Goal: Consume media (video, audio): Consume media (video, audio)

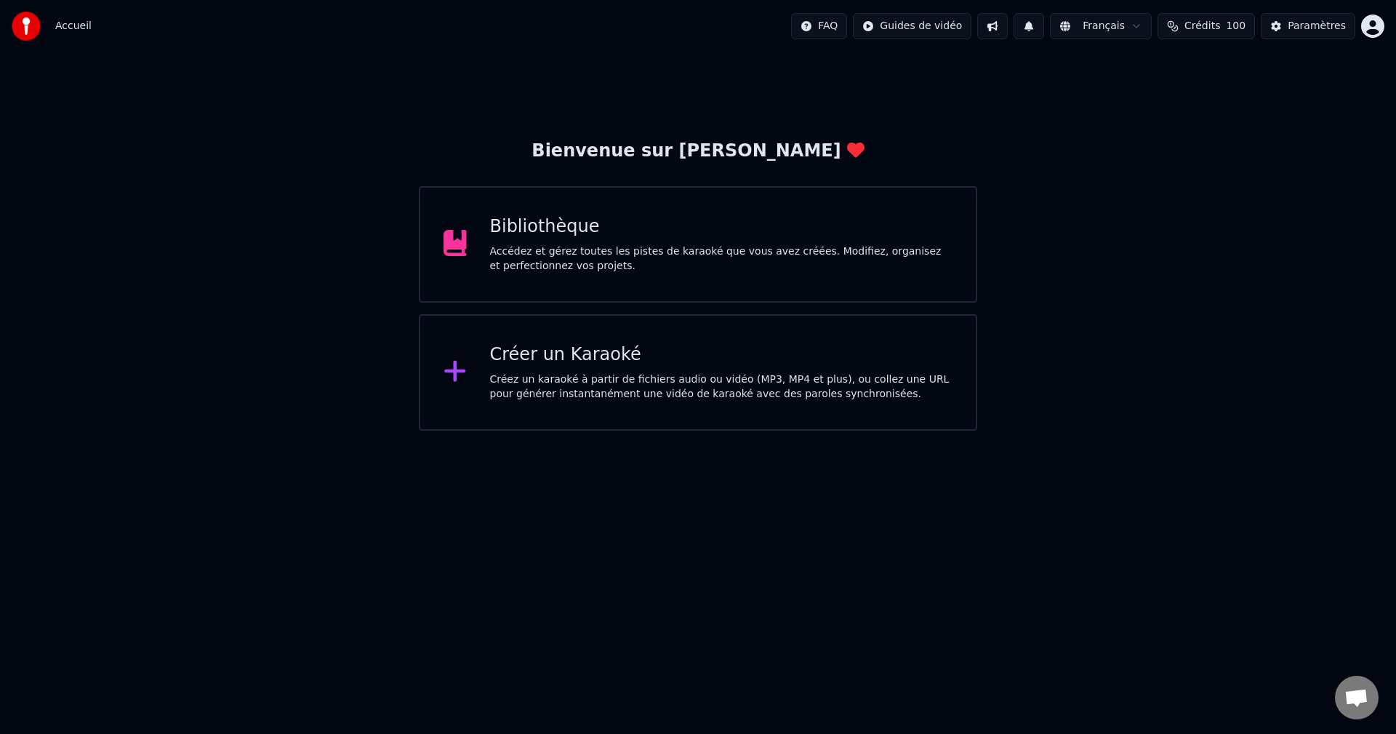
scroll to position [1017, 0]
click at [1383, 431] on html "Accueil FAQ Guides de vidéo Français Crédits 100 Paramètres Bienvenue sur Youka…" at bounding box center [698, 215] width 1396 height 431
click at [1367, 695] on span "Ouvrir le chat" at bounding box center [1357, 699] width 24 height 20
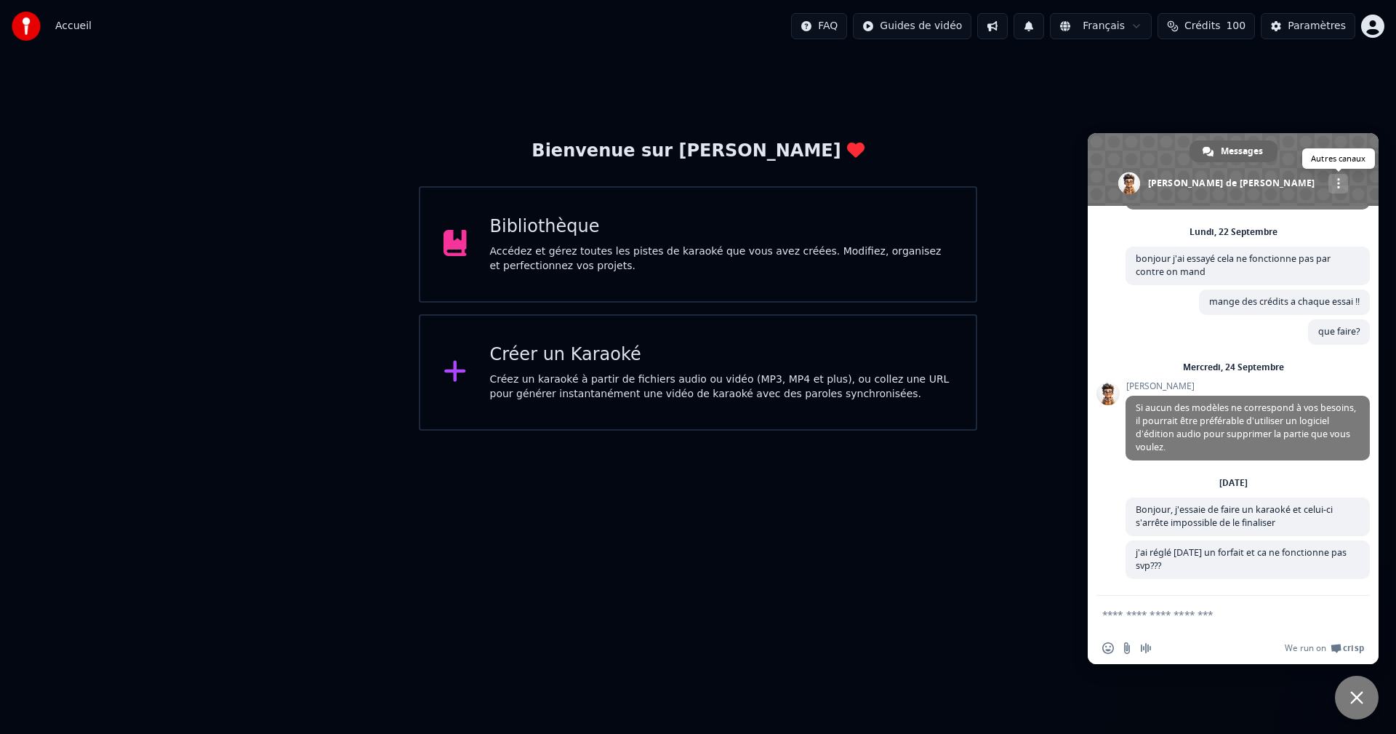
click at [1337, 182] on span "Autres canaux" at bounding box center [1338, 183] width 3 height 10
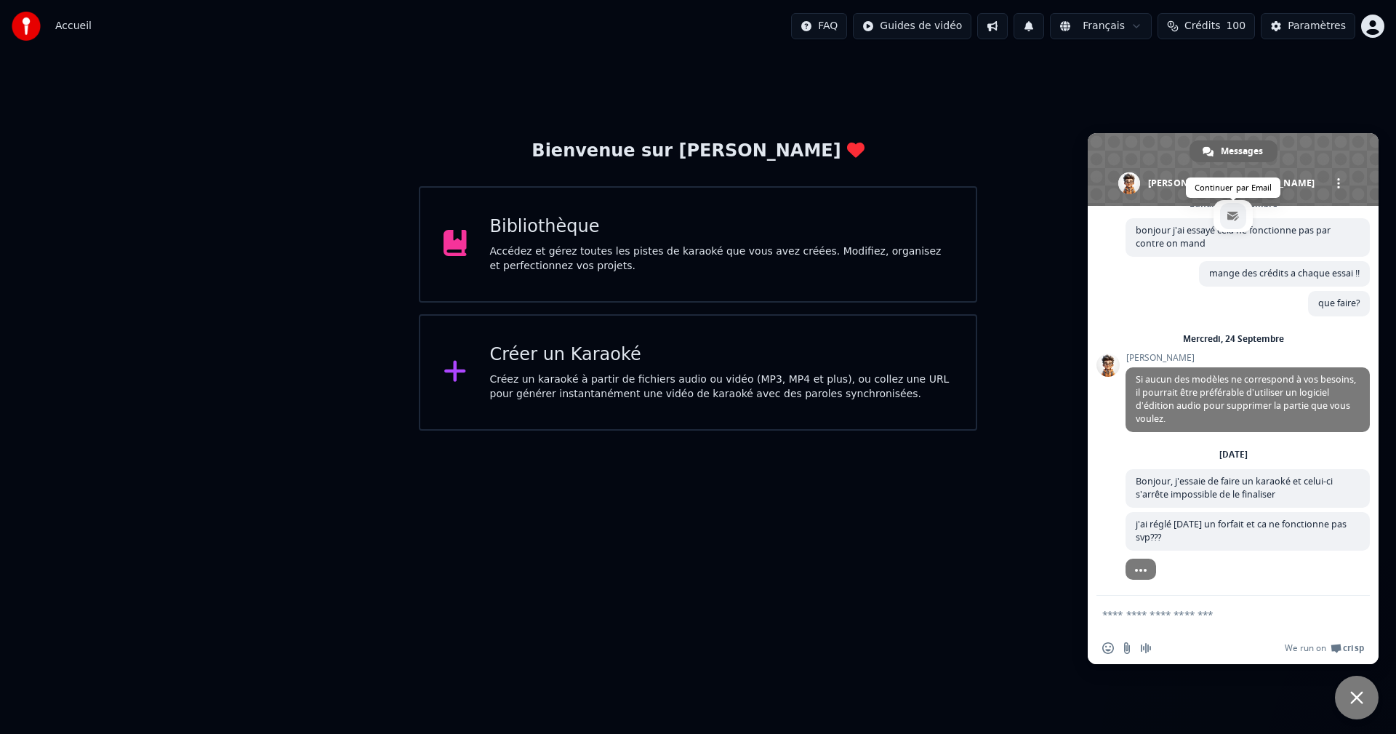
click at [1228, 217] on span "email" at bounding box center [1234, 216] width 12 height 12
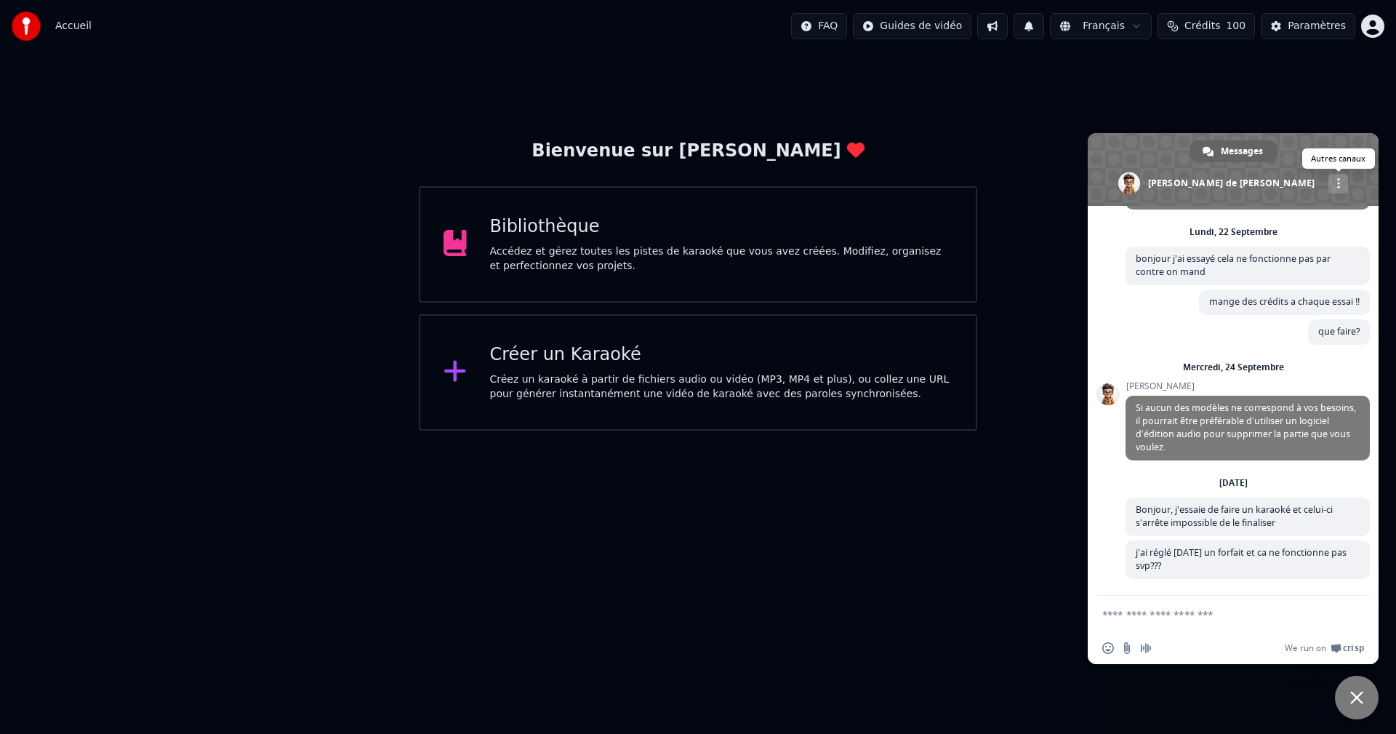
click at [1337, 185] on span "Autres canaux" at bounding box center [1338, 183] width 3 height 10
click at [1361, 695] on span "Fermer le chat" at bounding box center [1357, 697] width 13 height 13
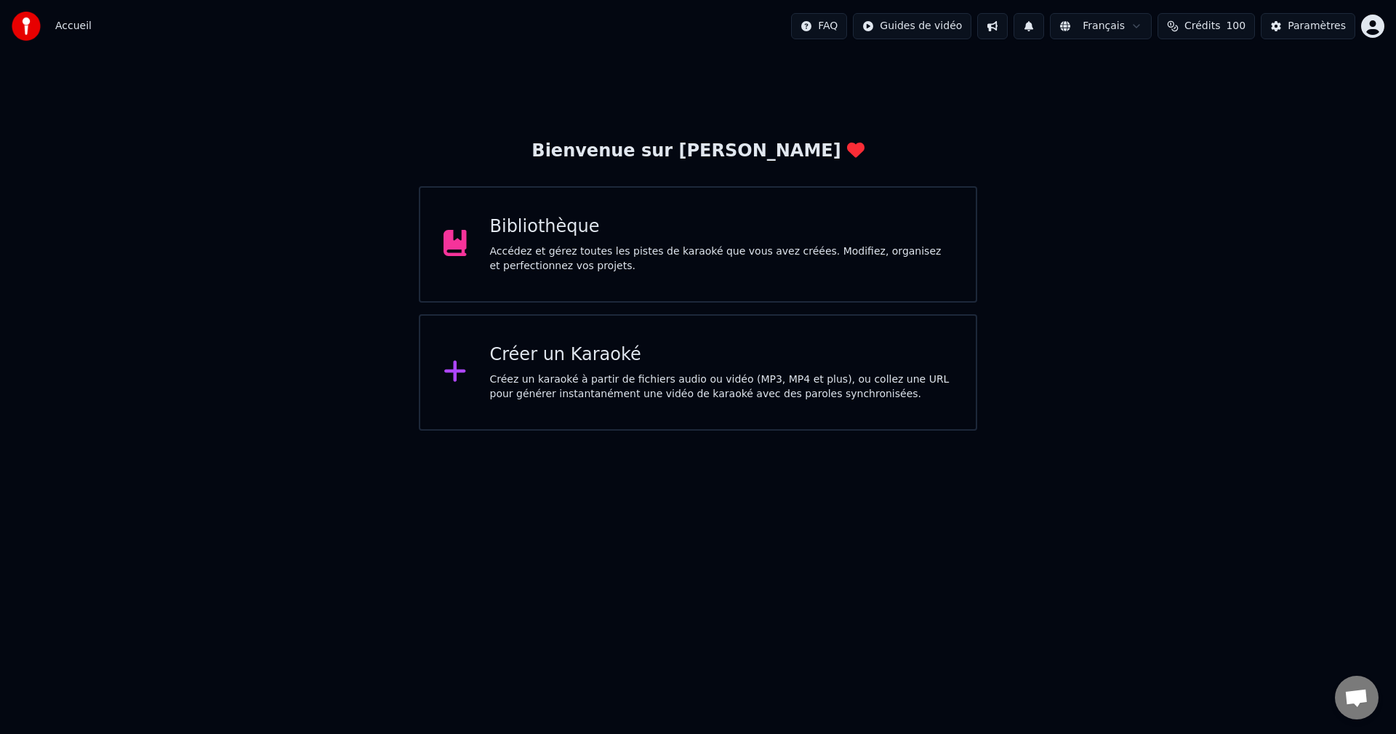
click at [606, 255] on div "Accédez et gérez toutes les pistes de karaoké que vous avez créées. Modifiez, o…" at bounding box center [721, 258] width 463 height 29
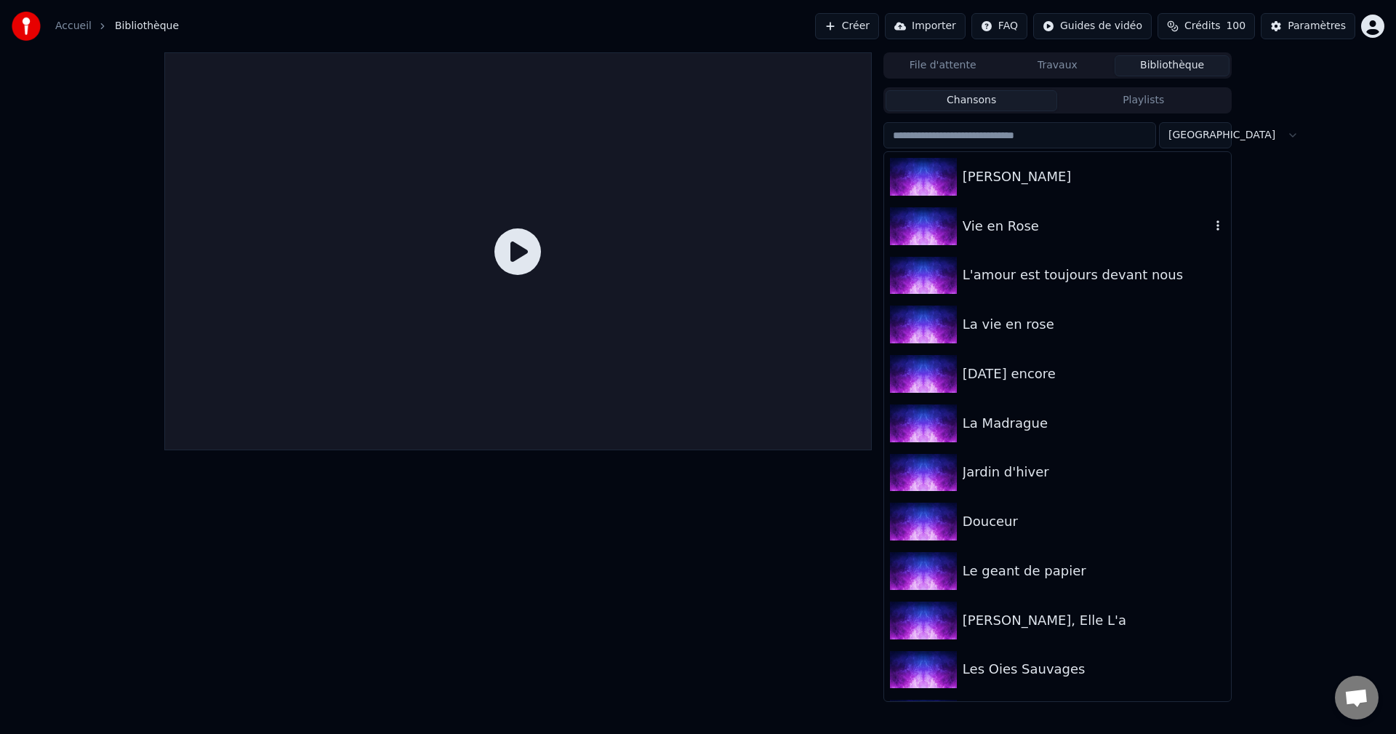
click at [982, 234] on div "Vie en Rose" at bounding box center [1087, 226] width 248 height 20
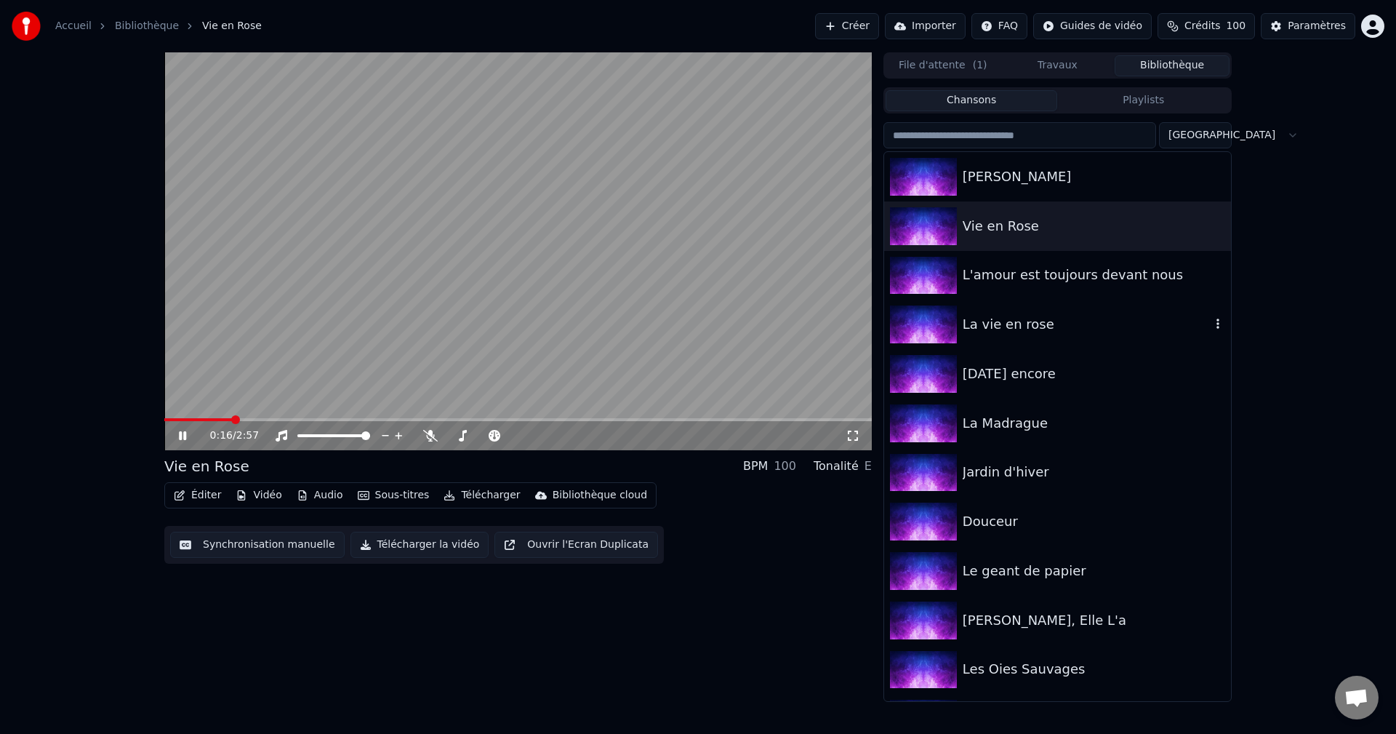
click at [1004, 323] on div "La vie en rose" at bounding box center [1087, 324] width 248 height 20
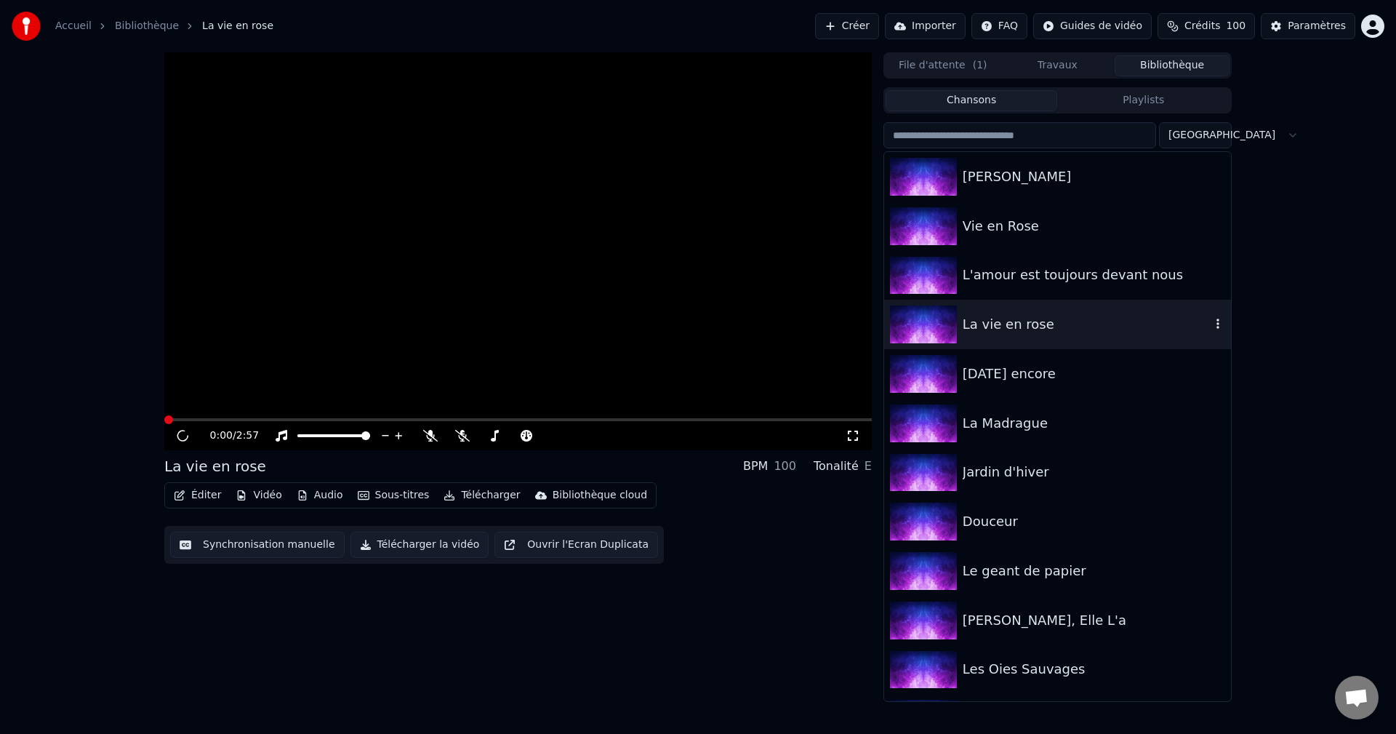
click at [1004, 323] on div "La vie en rose" at bounding box center [1087, 324] width 248 height 20
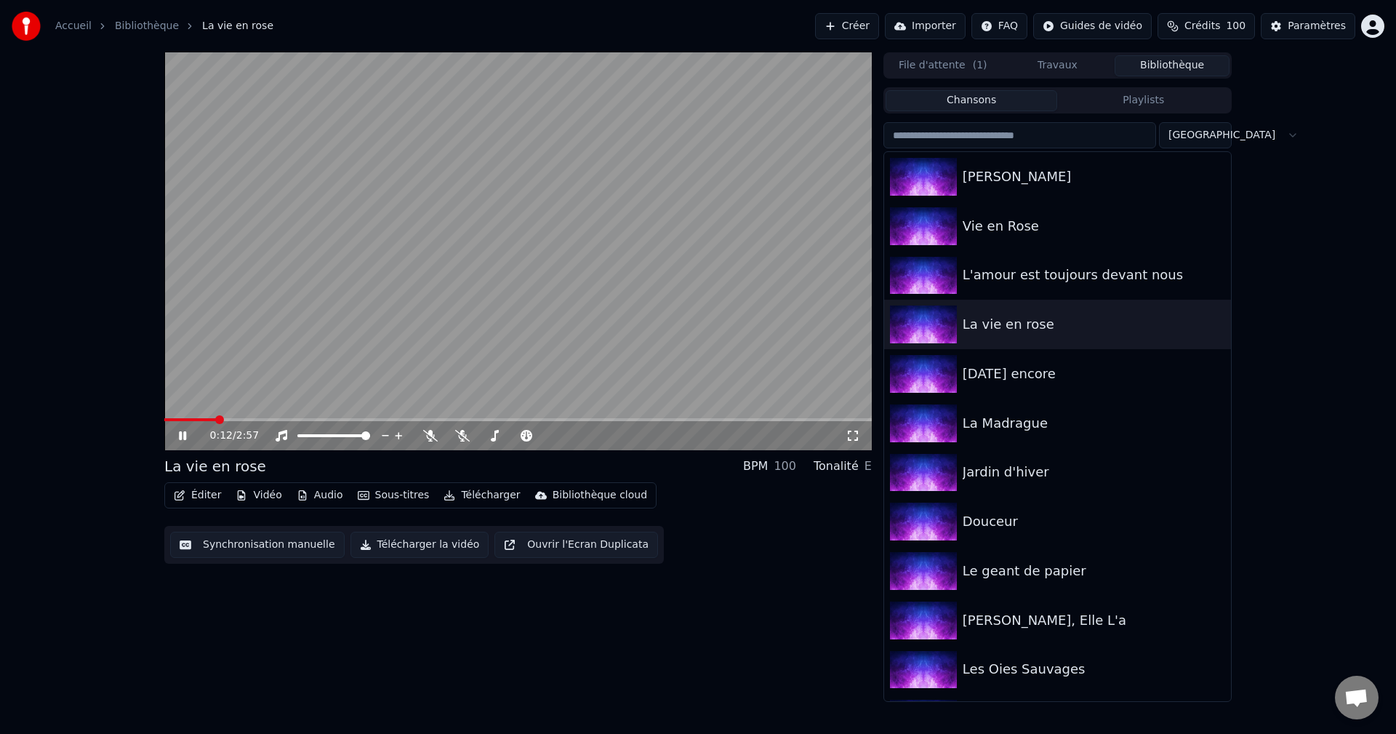
click at [596, 303] on video at bounding box center [518, 251] width 708 height 398
click at [1211, 22] on span "Crédits" at bounding box center [1203, 26] width 36 height 15
click at [879, 24] on button "Créer" at bounding box center [847, 26] width 64 height 26
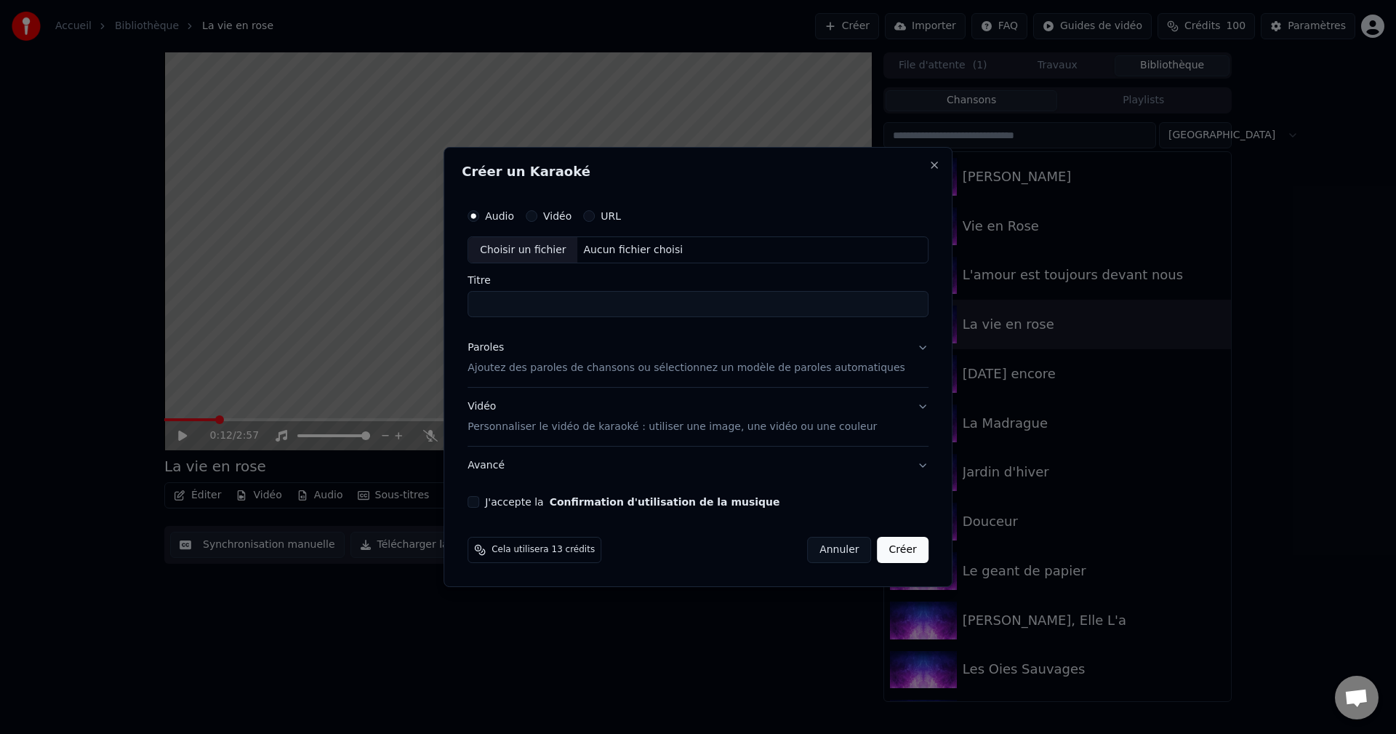
click at [643, 249] on div "Aucun fichier choisi" at bounding box center [633, 250] width 111 height 15
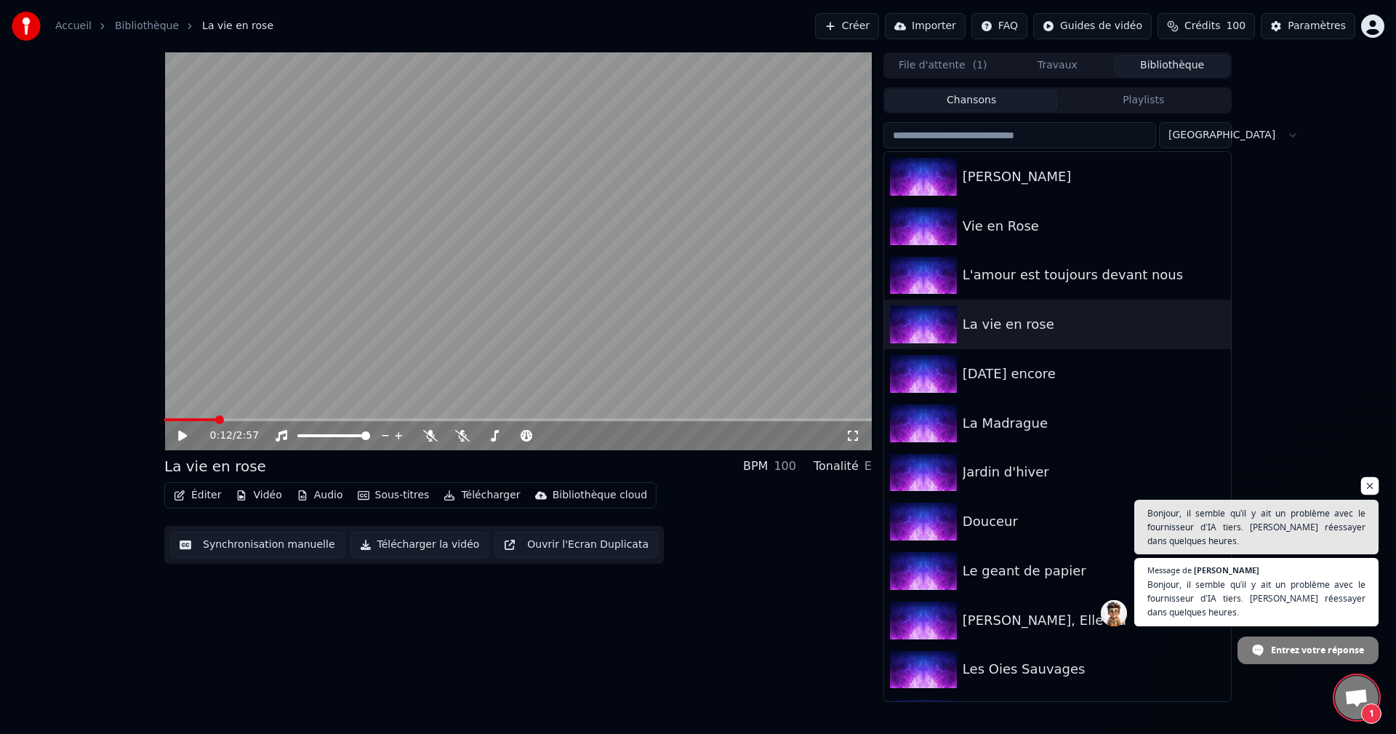
click at [1364, 482] on span "Ouvrir le chat" at bounding box center [1370, 486] width 18 height 18
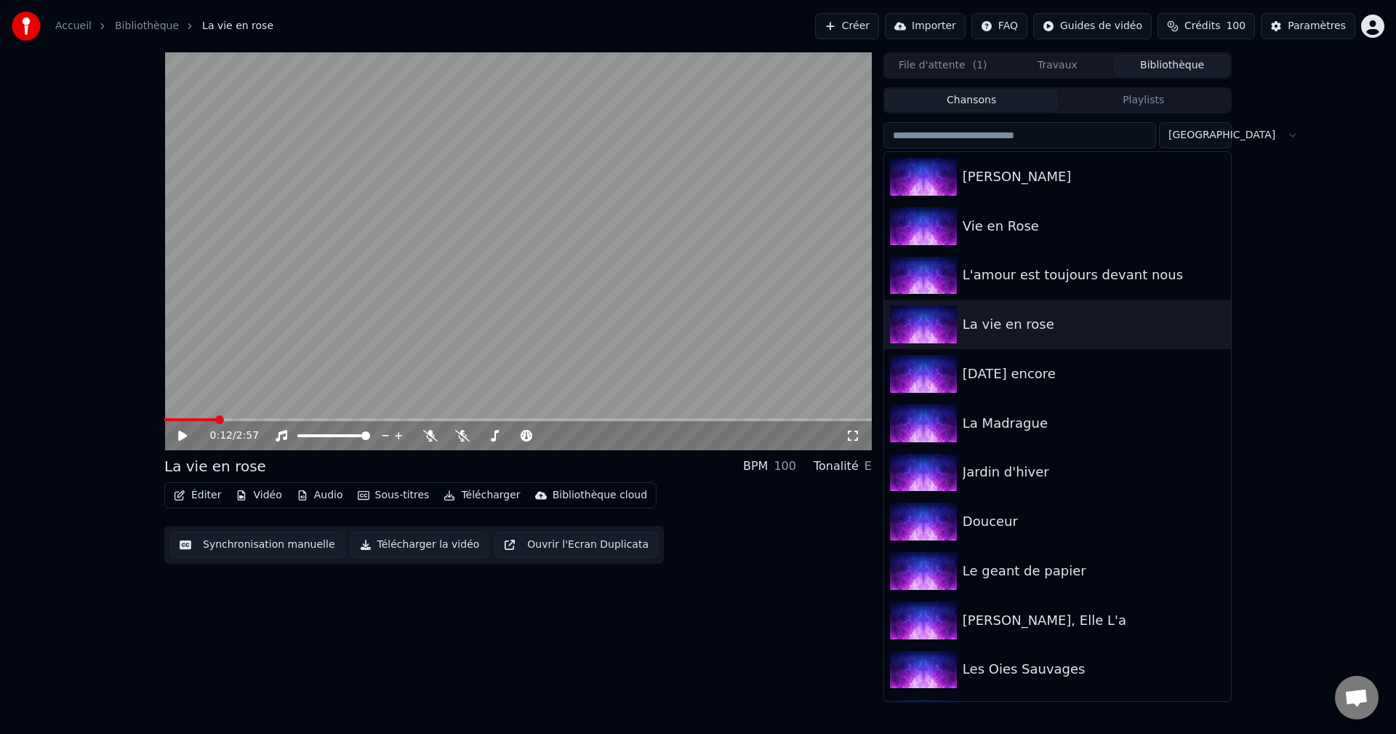
click at [1353, 690] on span "Ouvrir le chat" at bounding box center [1357, 699] width 24 height 20
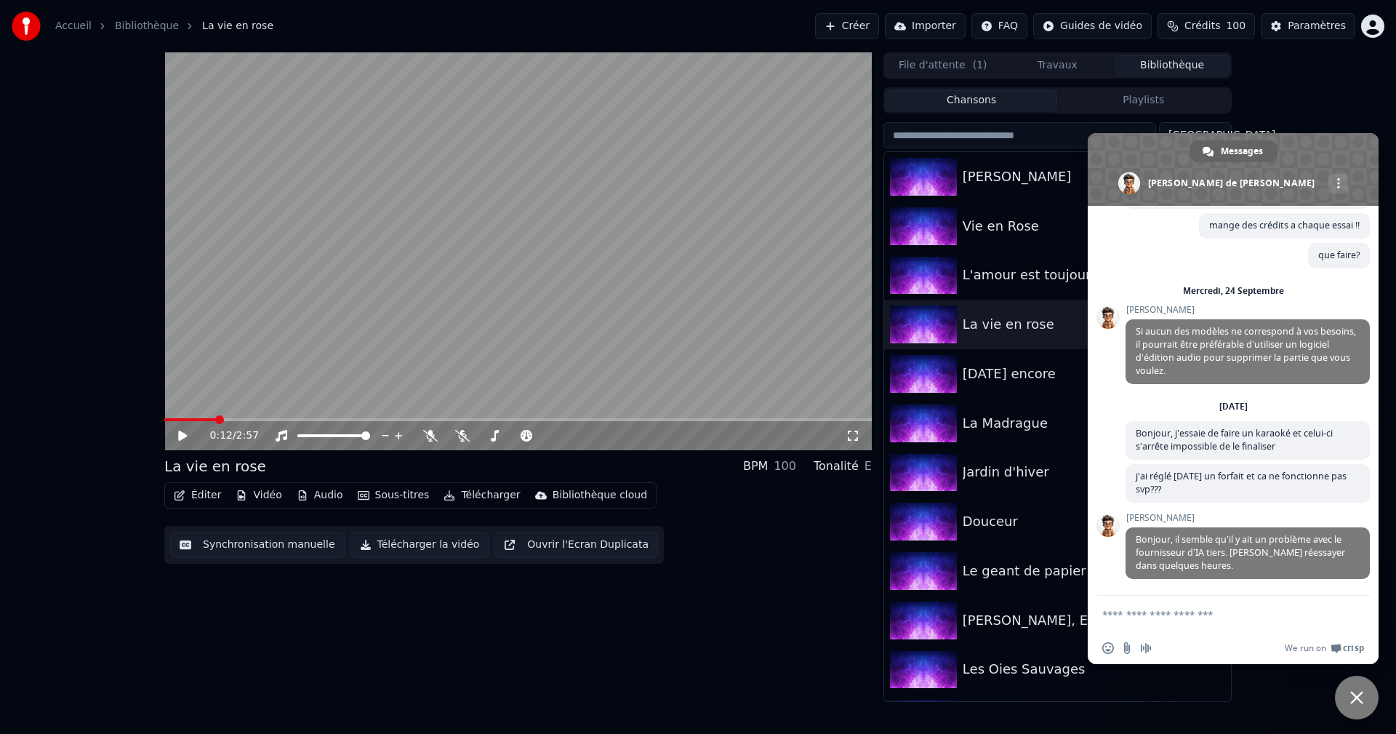
click at [1126, 610] on textarea "Entrez votre message..." at bounding box center [1218, 614] width 230 height 13
type textarea "**********"
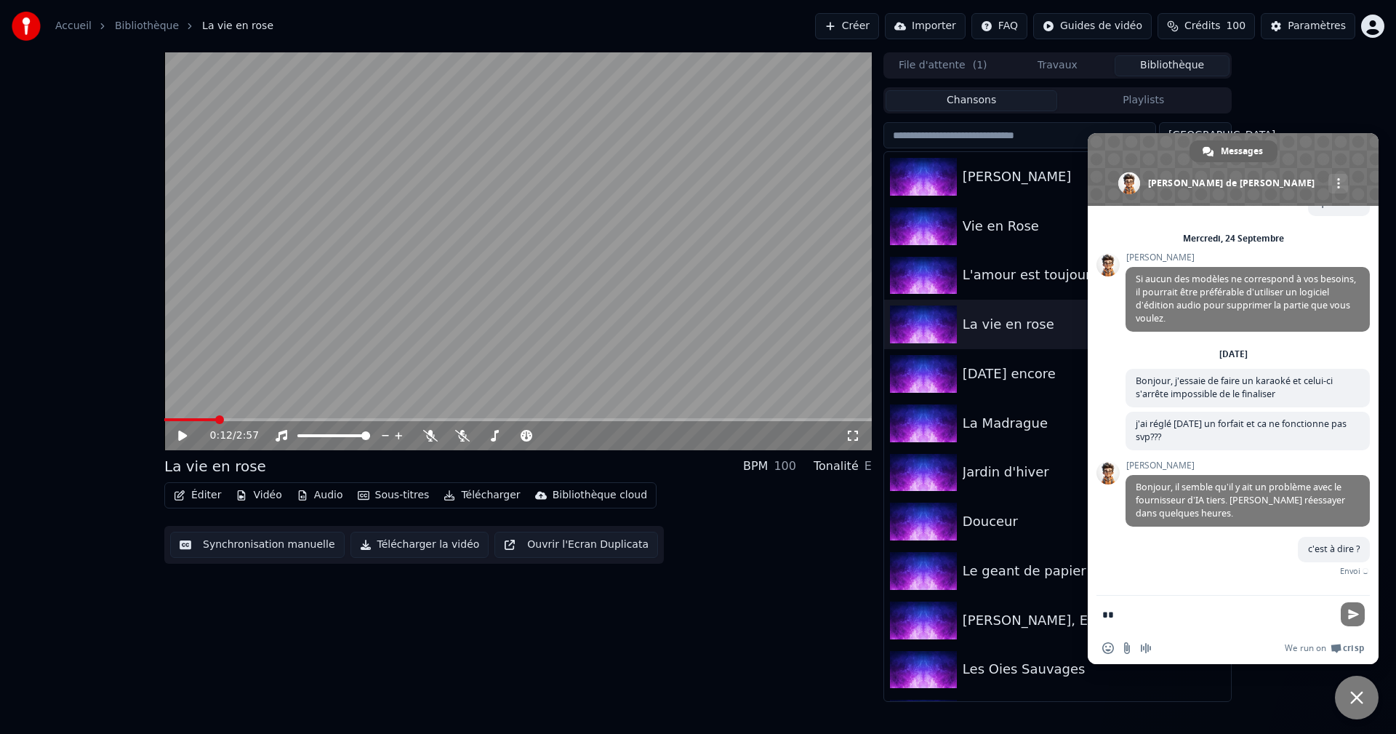
scroll to position [1129, 0]
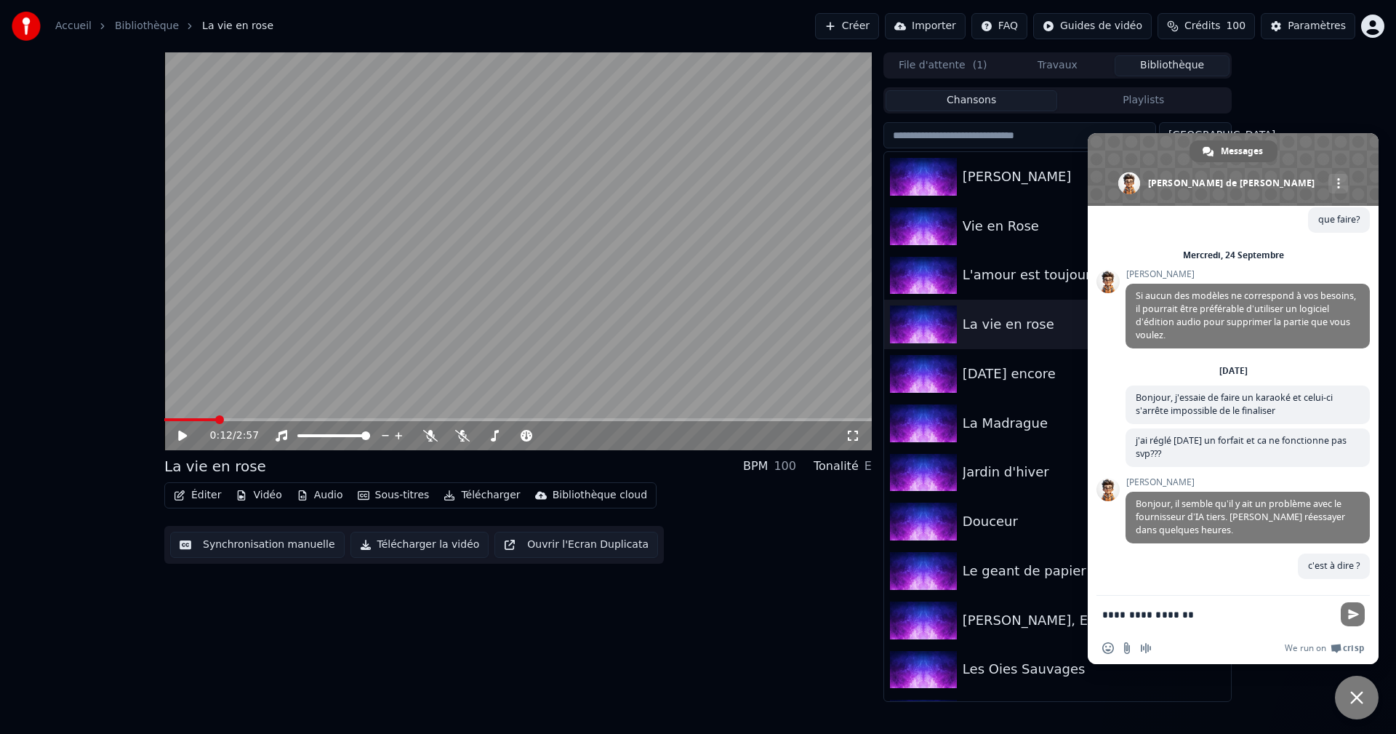
type textarea "**********"
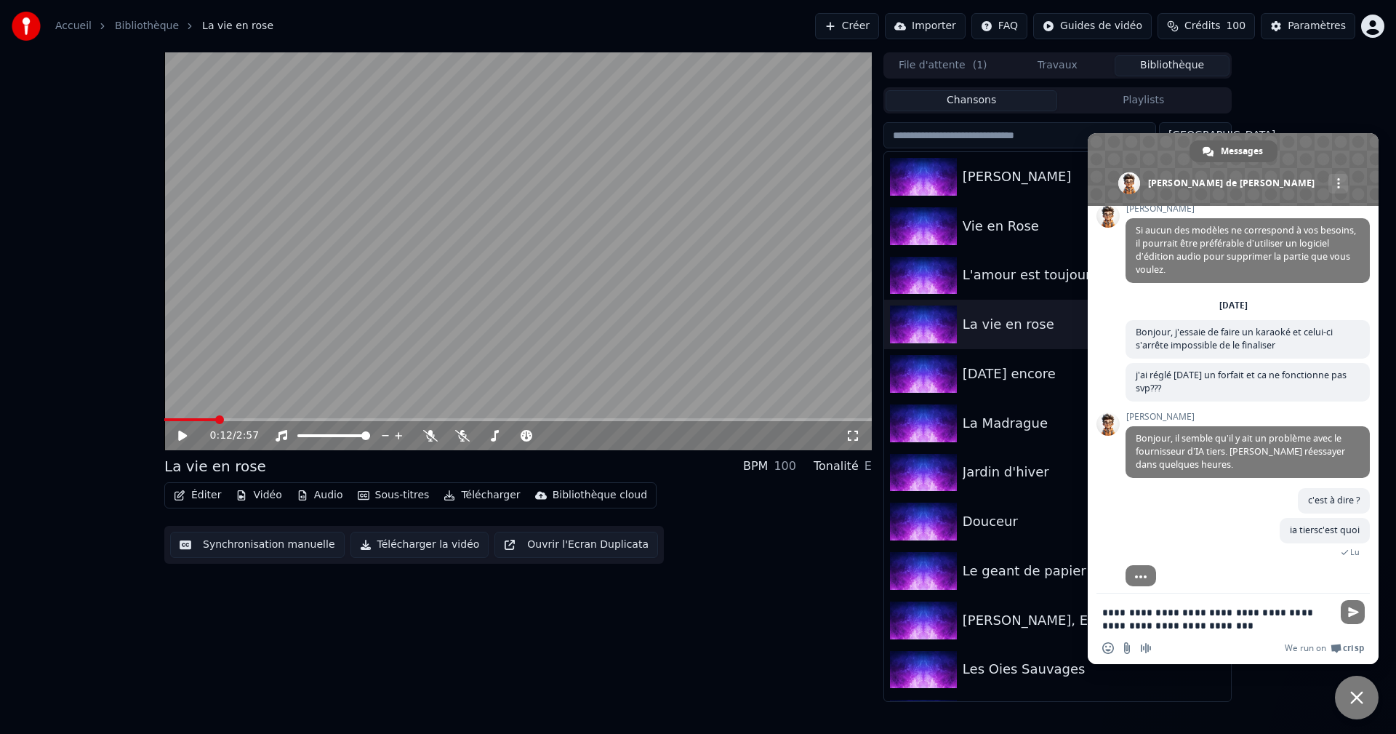
scroll to position [1253, 0]
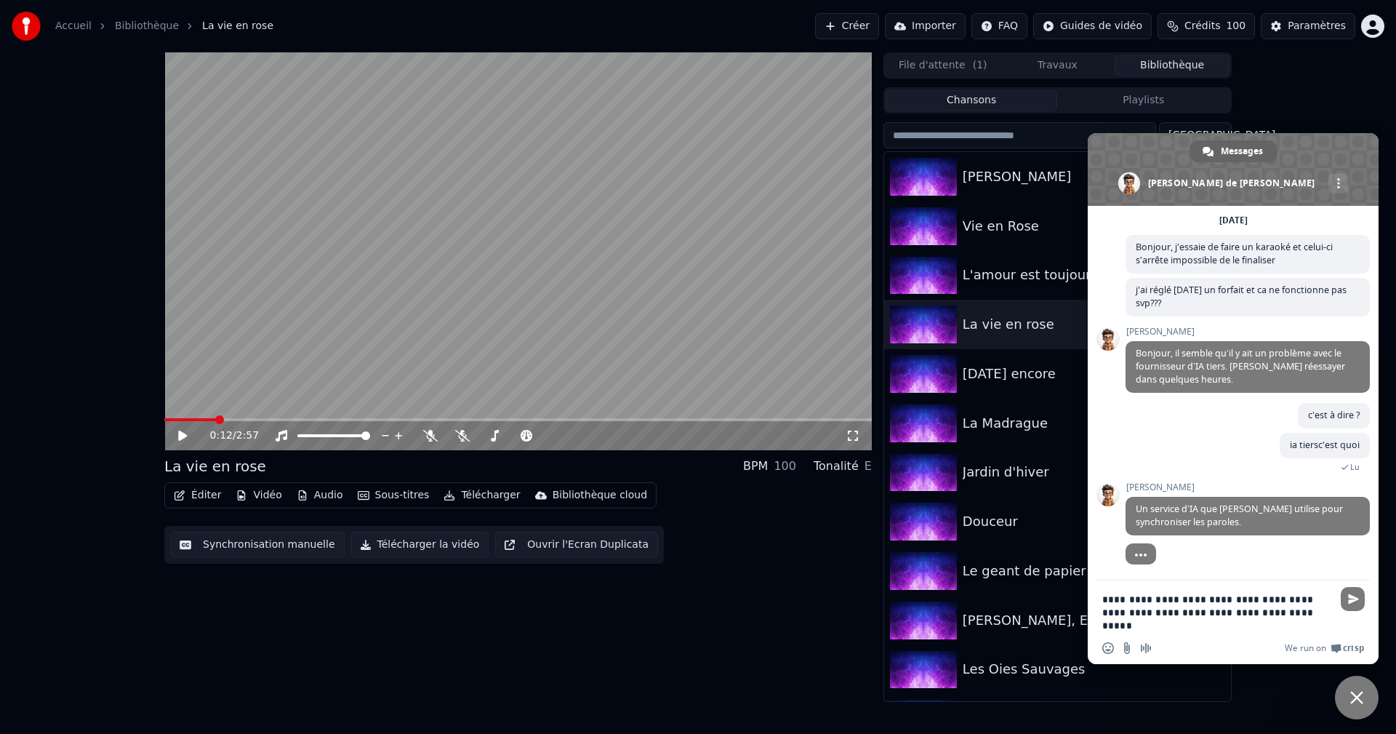
type textarea "**********"
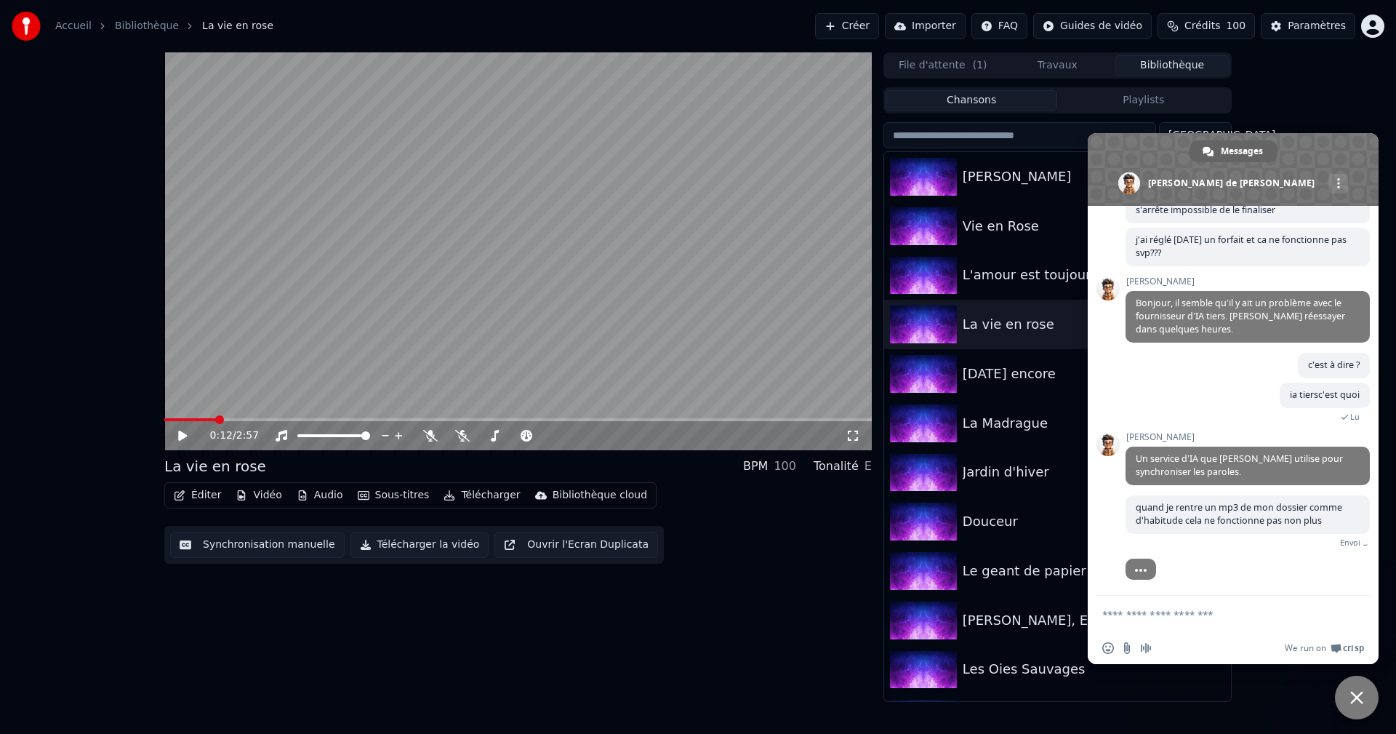
scroll to position [1300, 0]
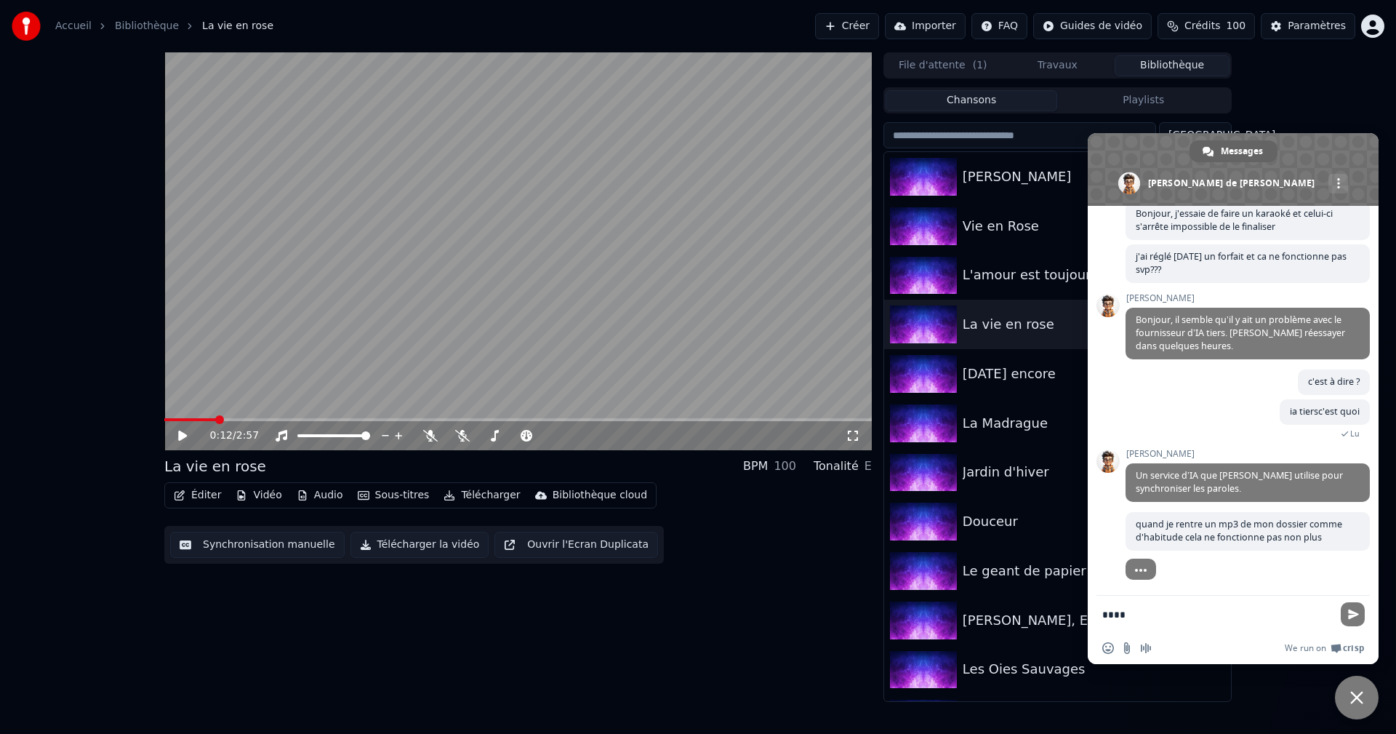
type textarea "*****"
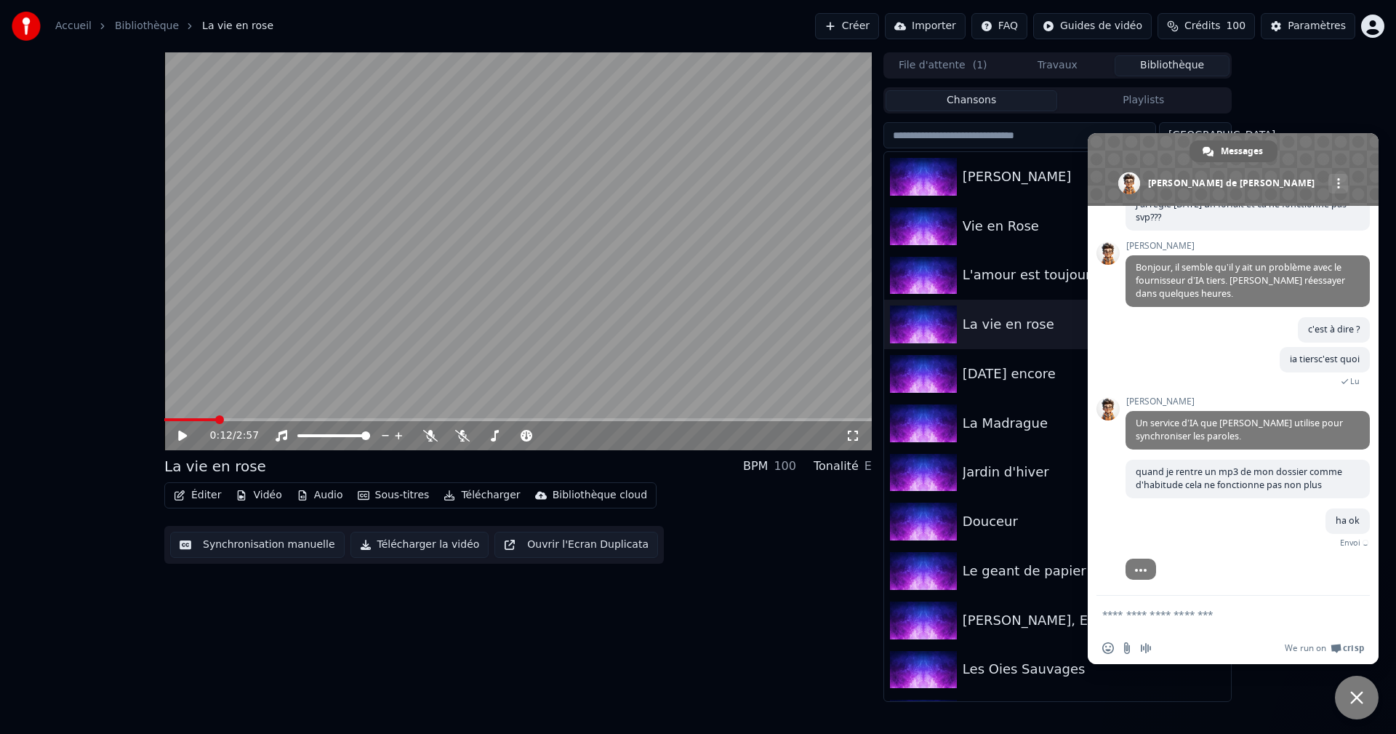
scroll to position [1329, 0]
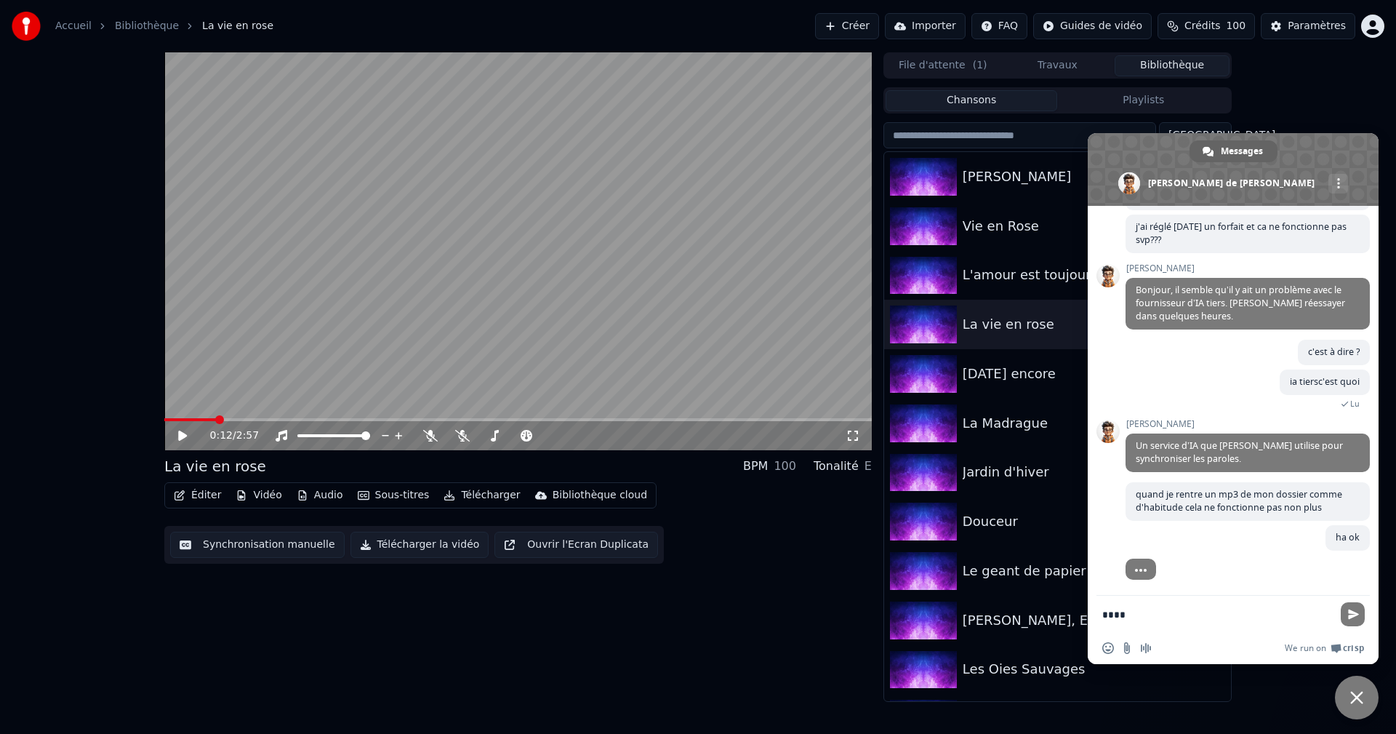
type textarea "*****"
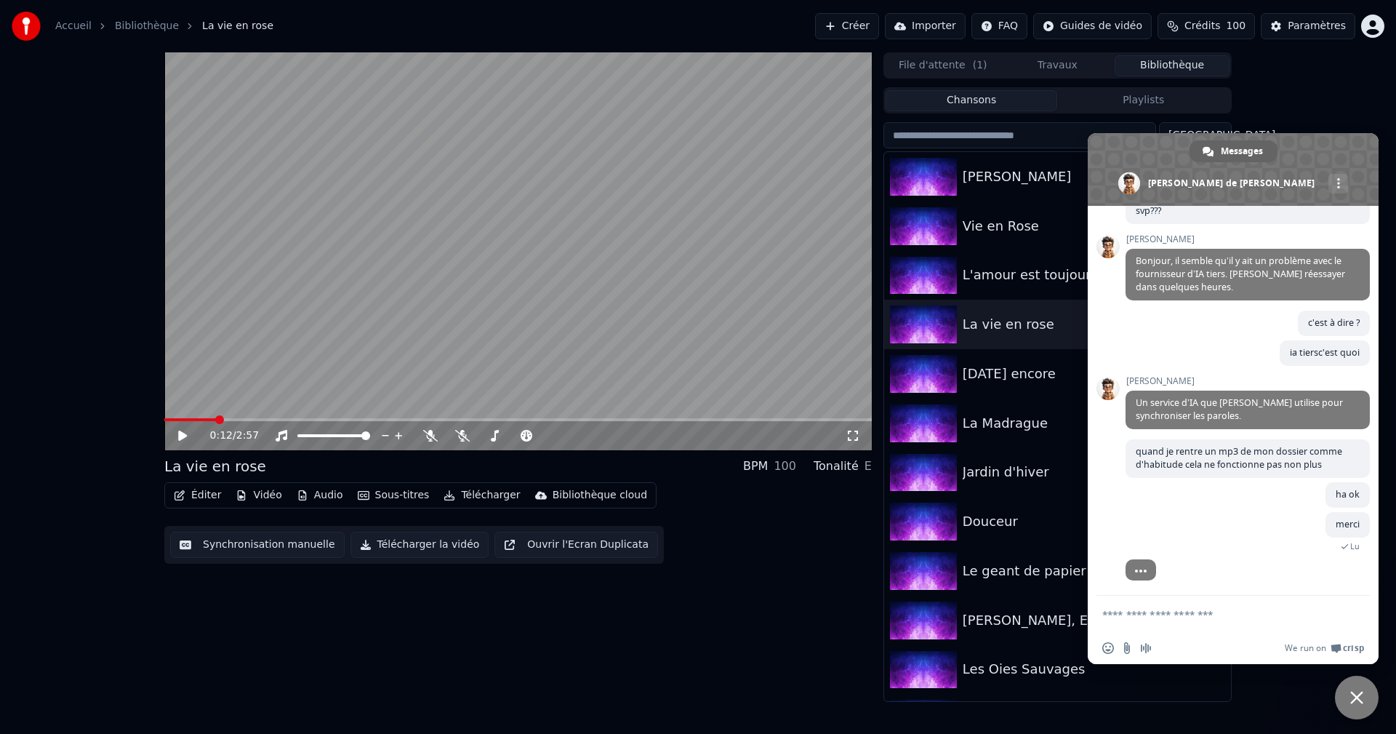
scroll to position [1352, 0]
click at [1143, 572] on span at bounding box center [1141, 569] width 31 height 21
click at [1220, 28] on span "Crédits" at bounding box center [1203, 26] width 36 height 15
click at [1362, 98] on div "0:12 / 2:57 La vie en rose BPM 100 Tonalité E Éditer Vidéo Audio Sous-titres Té…" at bounding box center [698, 376] width 1396 height 649
click at [447, 362] on video at bounding box center [518, 251] width 708 height 398
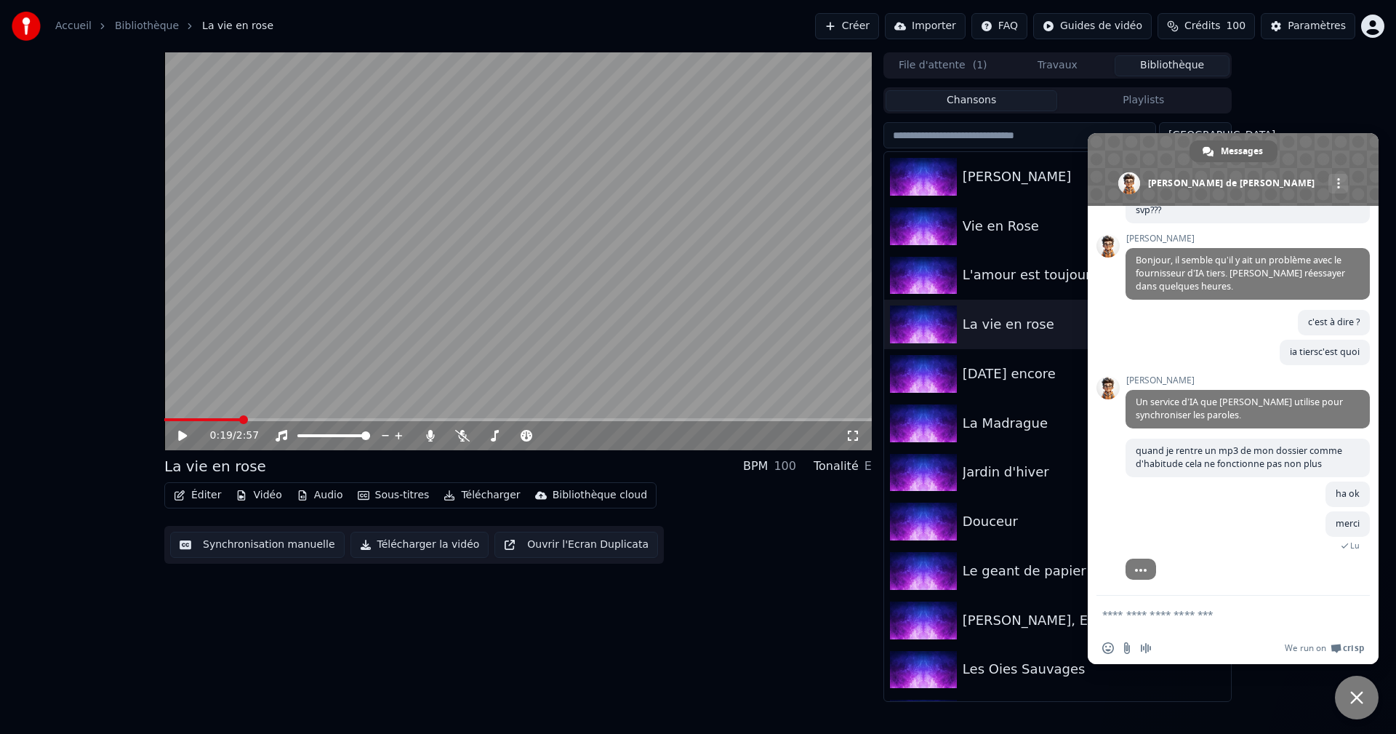
click at [1154, 611] on textarea "Entrez votre message..." at bounding box center [1218, 614] width 230 height 13
type textarea "**********"
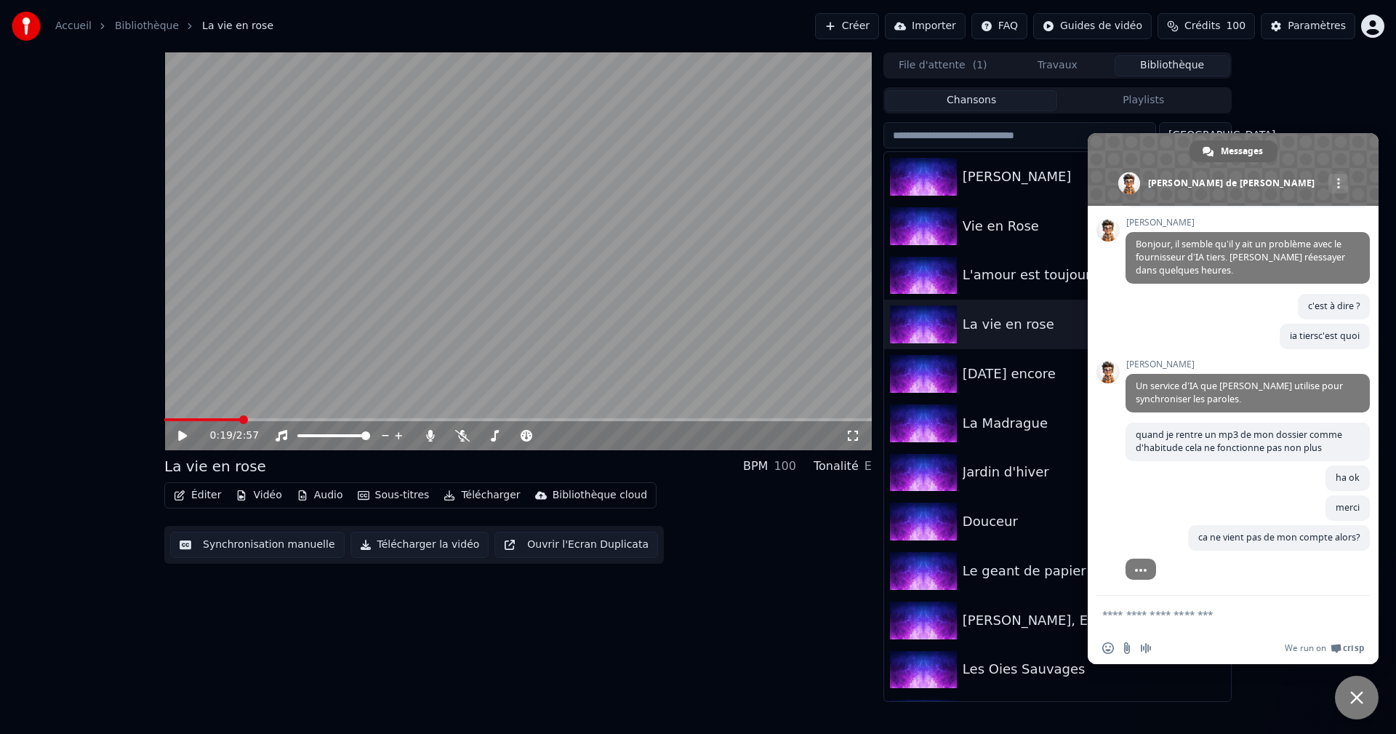
scroll to position [1347, 0]
